Goal: Complete application form

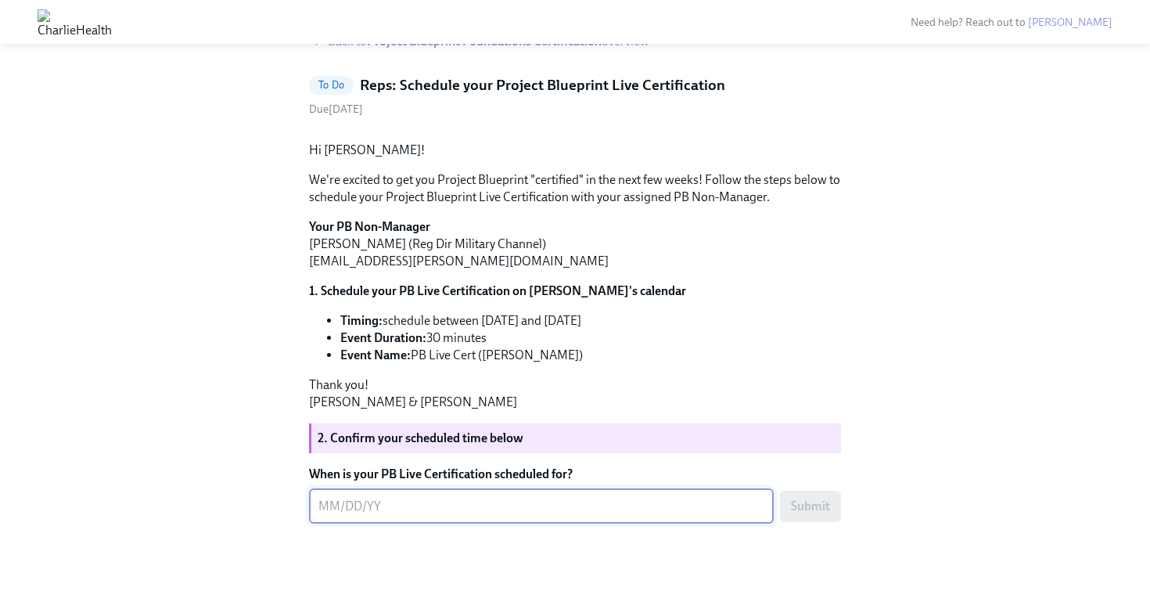
scroll to position [144, 0]
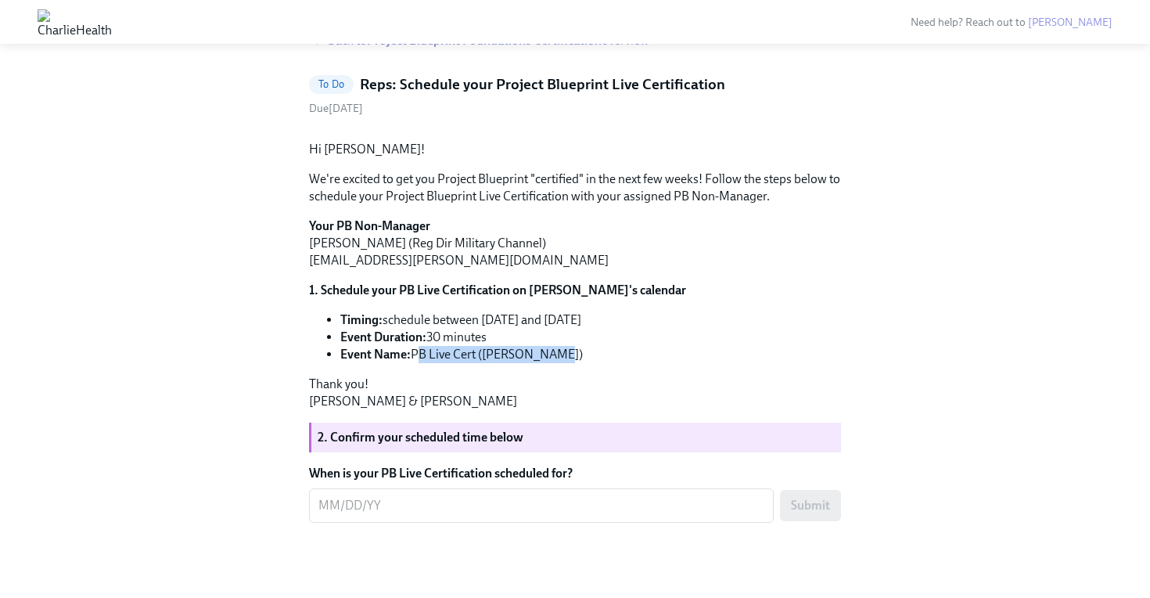
drag, startPoint x: 558, startPoint y: 388, endPoint x: 416, endPoint y: 389, distance: 141.6
click at [416, 363] on li "Event Name: PB Live Cert ([PERSON_NAME])" at bounding box center [590, 354] width 501 height 17
copy li "PB Live Cert ([PERSON_NAME])"
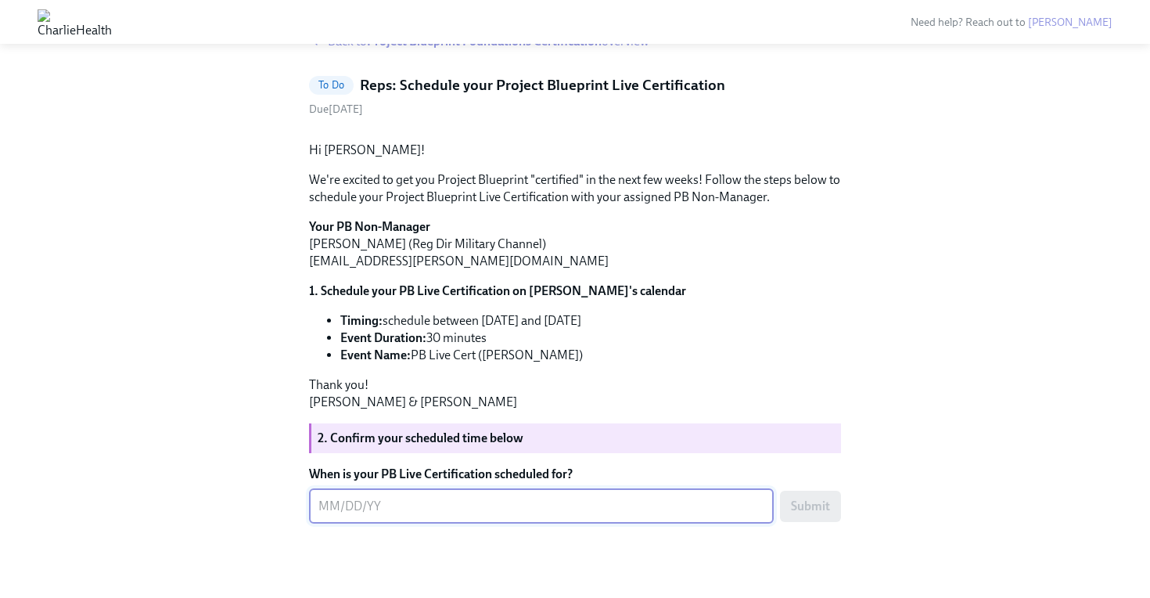
scroll to position [144, 0]
click at [574, 490] on div "Hi [PERSON_NAME]! We're excited to get you Project Blueprint "certified" in the…" at bounding box center [575, 325] width 532 height 394
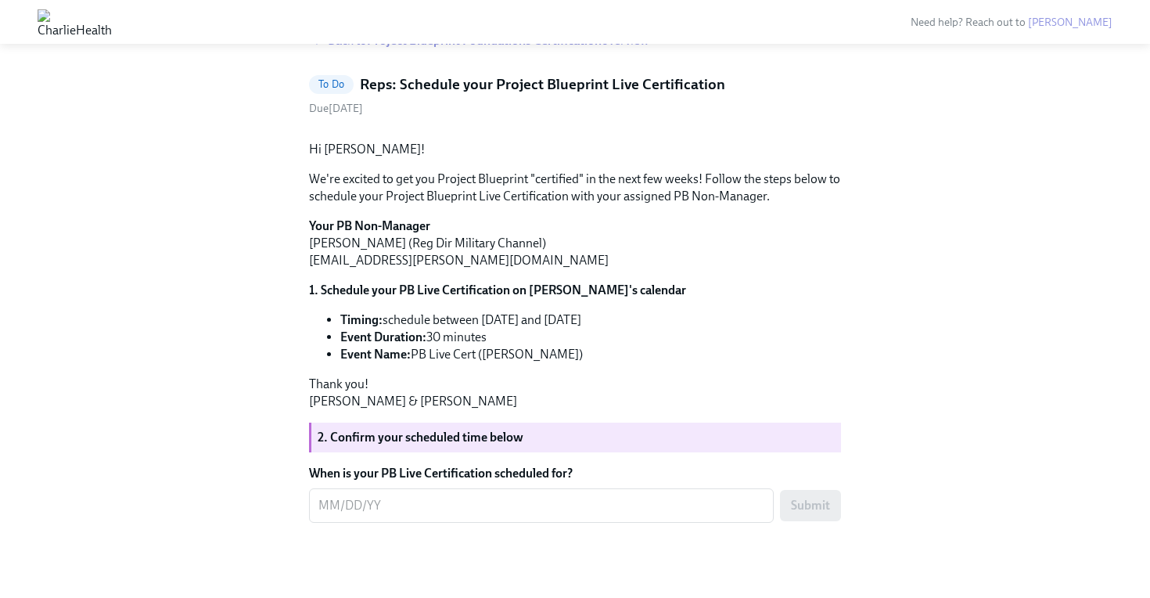
click at [567, 520] on form "When is your PB Live Certification scheduled for? x ​ Submit" at bounding box center [575, 494] width 532 height 58
click at [523, 515] on textarea "When is your PB Live Certification scheduled for?" at bounding box center [541, 505] width 446 height 19
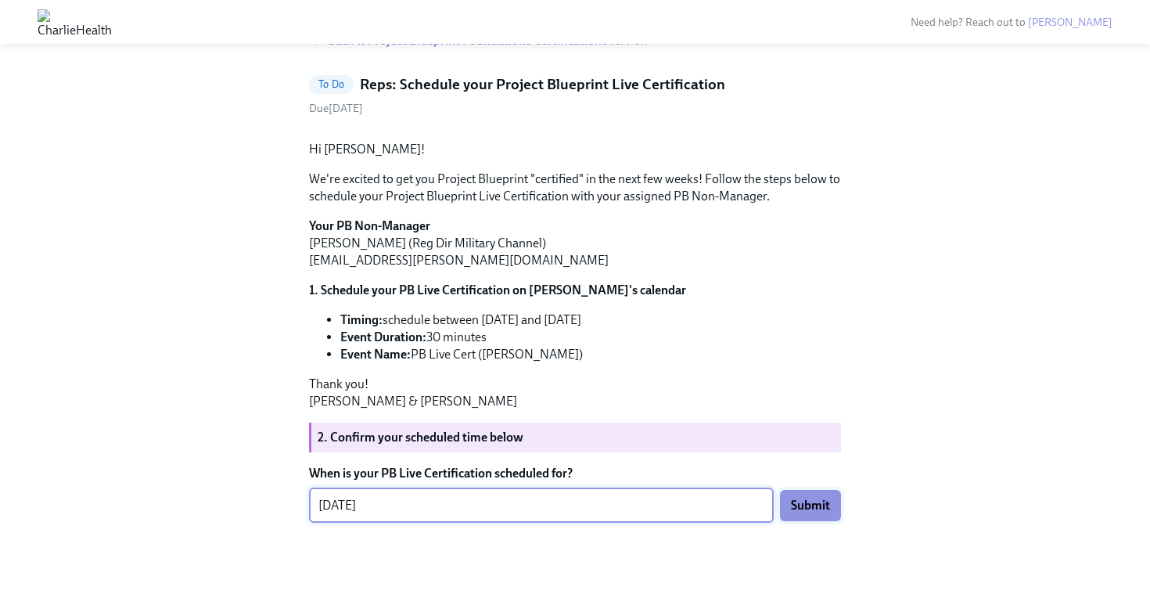
type textarea "09/30/25"
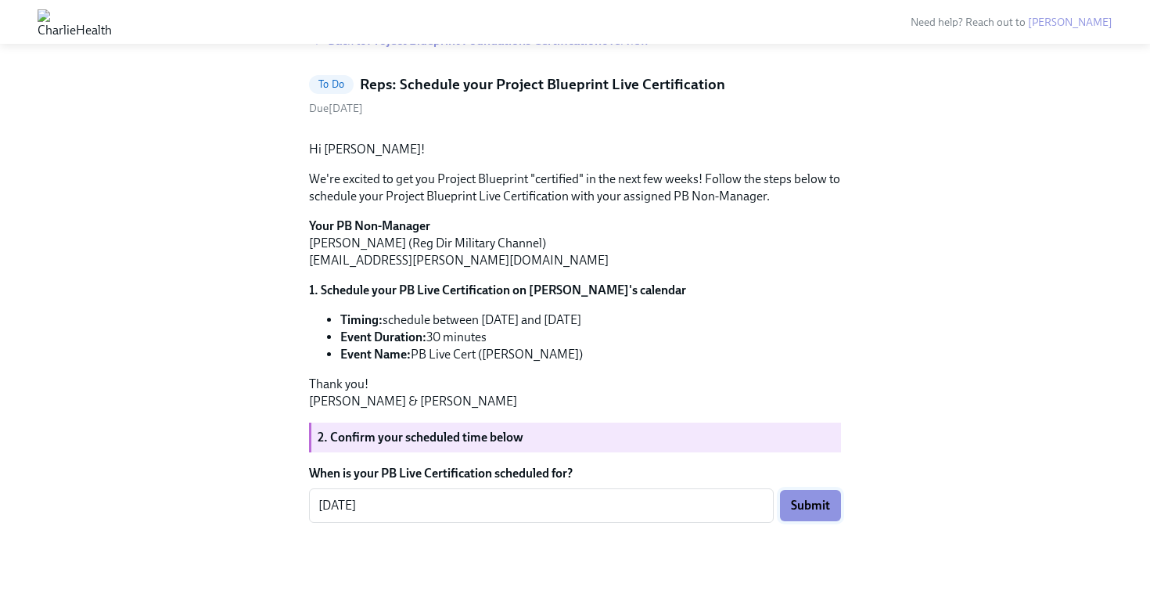
click at [825, 521] on button "Submit" at bounding box center [810, 505] width 61 height 31
